Goal: Task Accomplishment & Management: Use online tool/utility

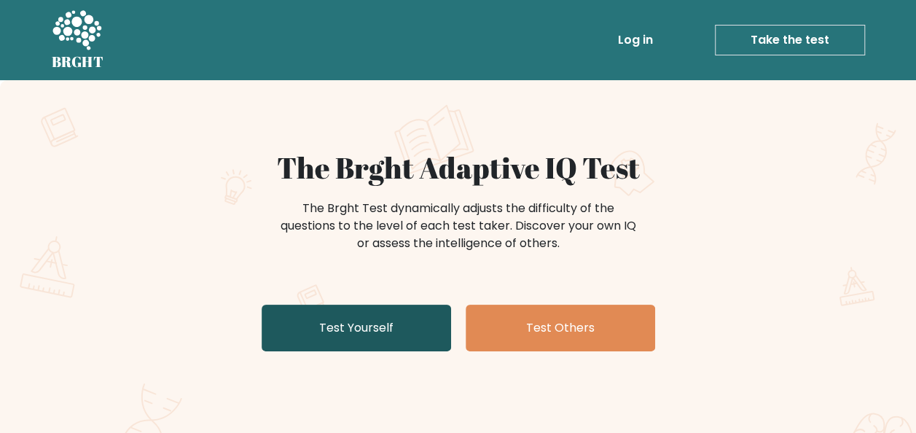
click at [383, 329] on link "Test Yourself" at bounding box center [356, 327] width 189 height 47
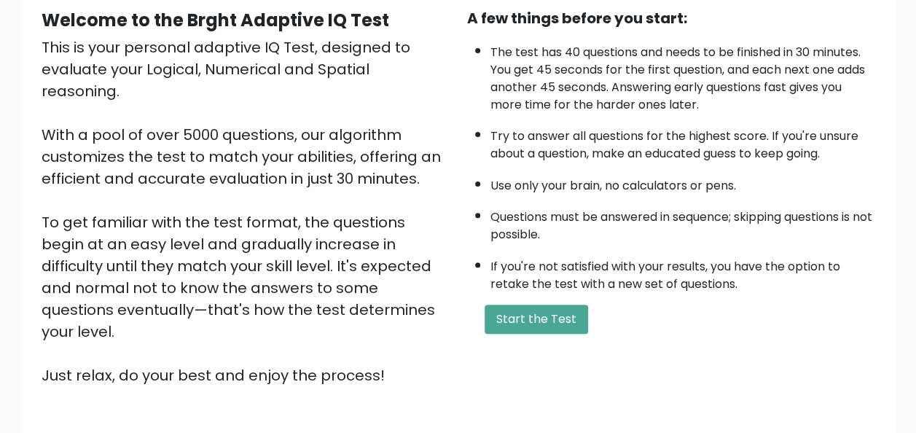
scroll to position [235, 0]
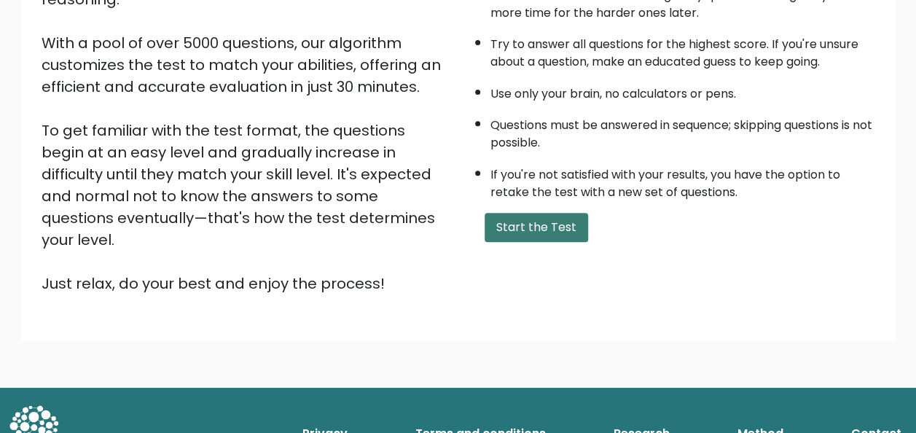
click at [506, 221] on button "Start the Test" at bounding box center [535, 227] width 103 height 29
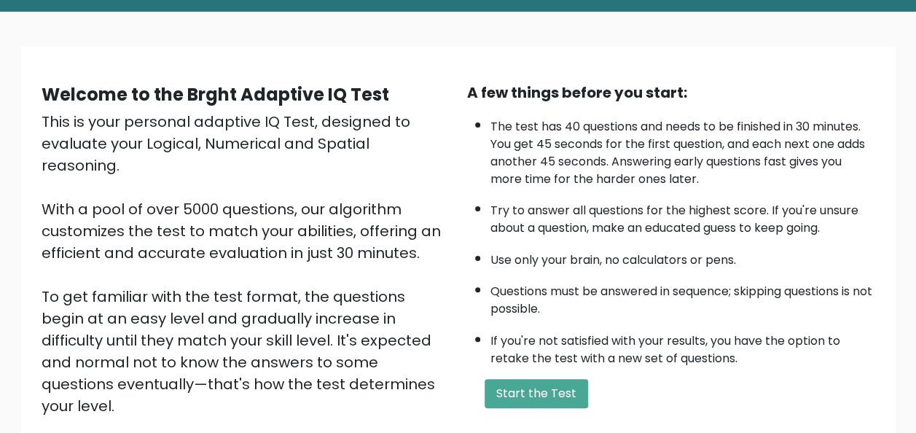
scroll to position [0, 0]
